Goal: Information Seeking & Learning: Learn about a topic

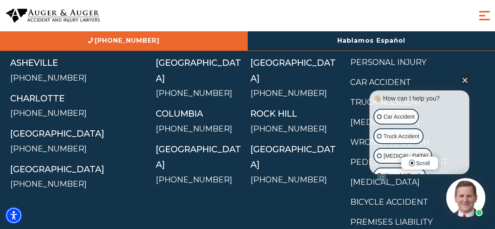
scroll to position [3532, 0]
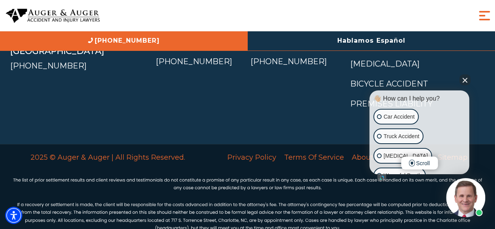
click at [466, 79] on button "Close Intaker Chat Widget" at bounding box center [464, 79] width 11 height 11
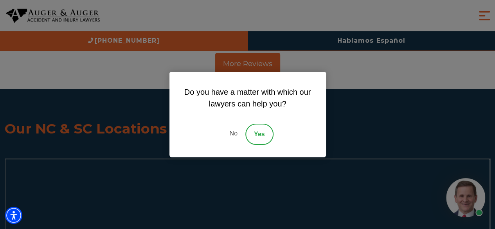
scroll to position [3083, 0]
click at [233, 133] on link "No" at bounding box center [232, 134] width 23 height 21
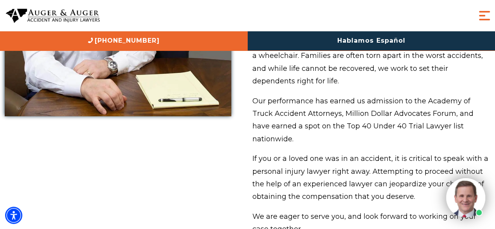
scroll to position [663, 0]
